Goal: Task Accomplishment & Management: Use online tool/utility

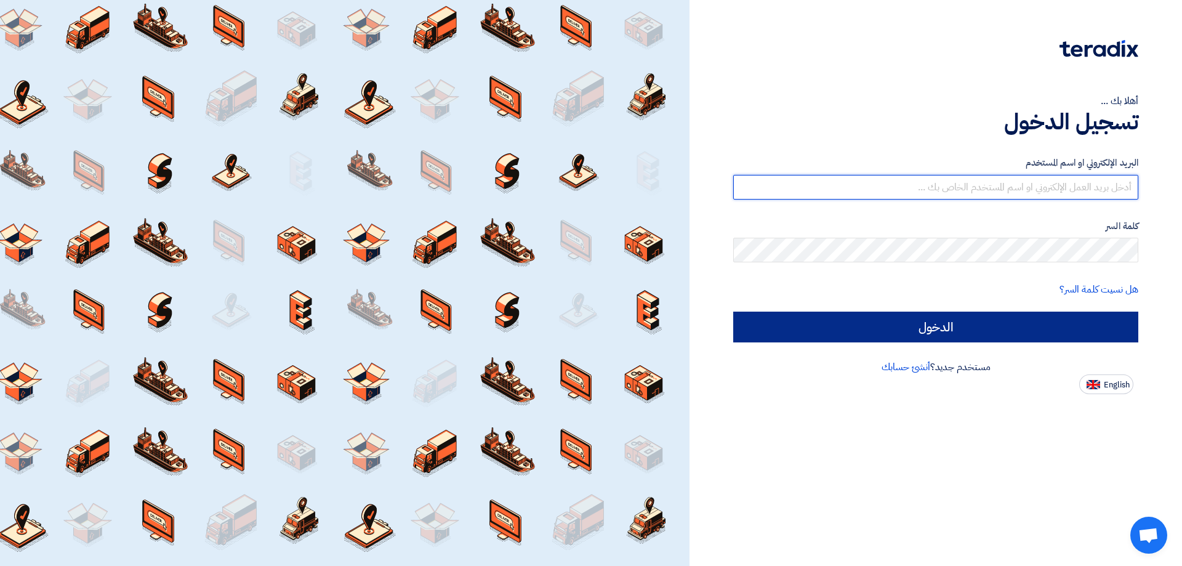
type input "[EMAIL_ADDRESS][DOMAIN_NAME]"
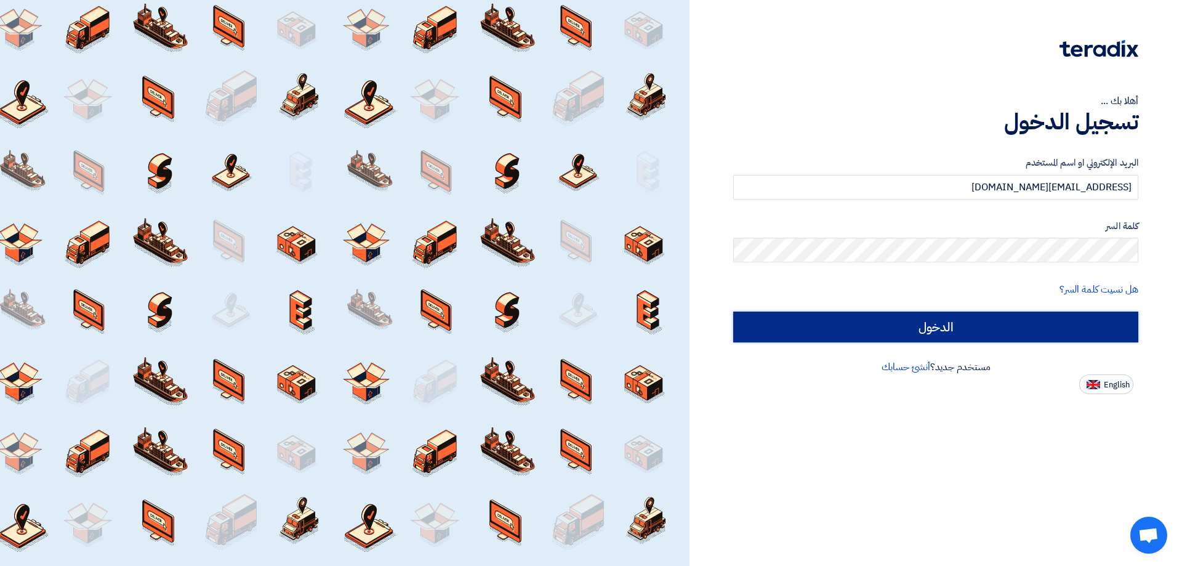
click at [873, 325] on input "الدخول" at bounding box center [935, 327] width 405 height 31
type input "Sign in"
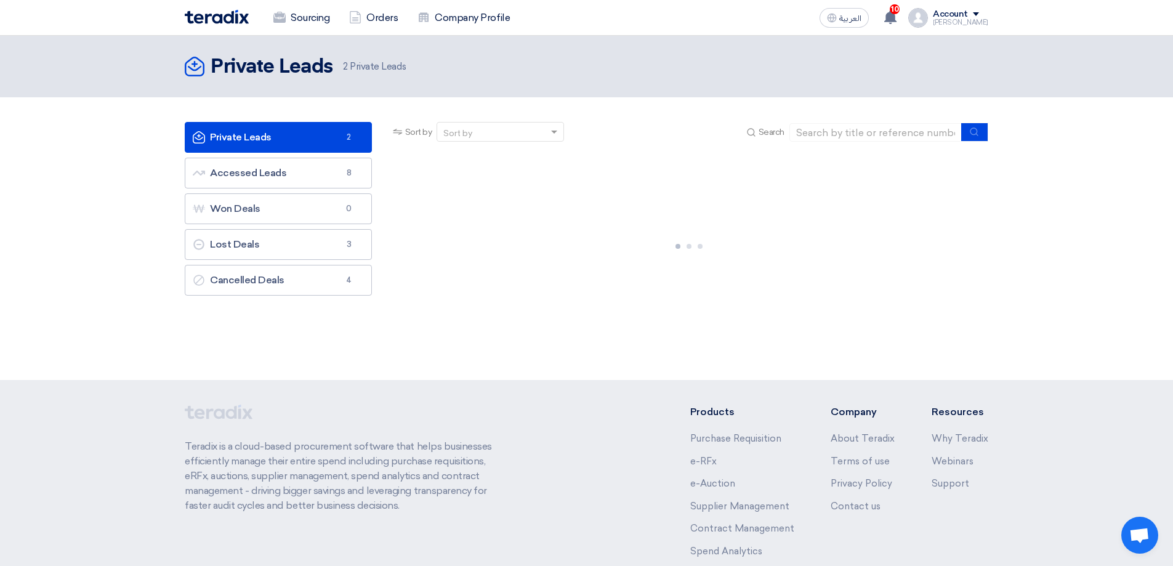
click at [275, 135] on link "Private Leads Private Leads 2" at bounding box center [278, 137] width 187 height 31
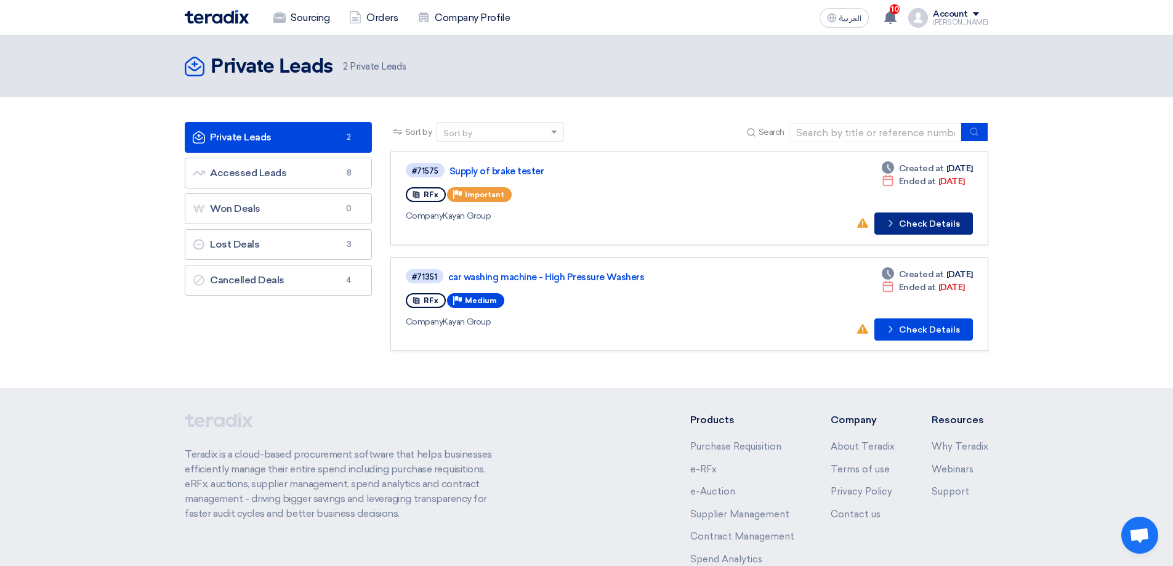
click at [951, 228] on button "Check details Check Details" at bounding box center [923, 223] width 99 height 22
